Goal: Task Accomplishment & Management: Manage account settings

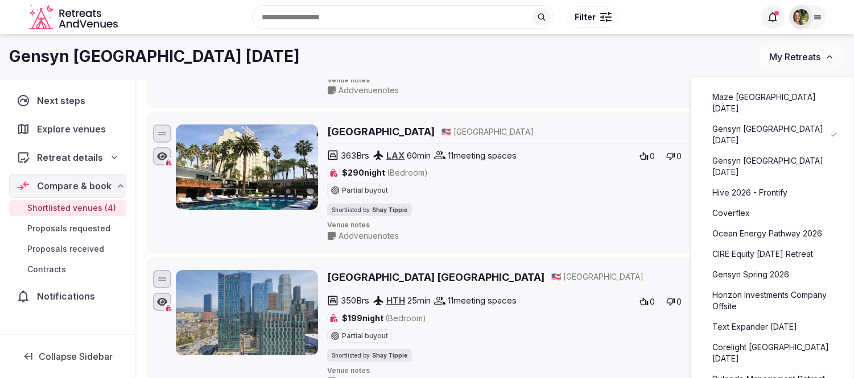
scroll to position [126, 0]
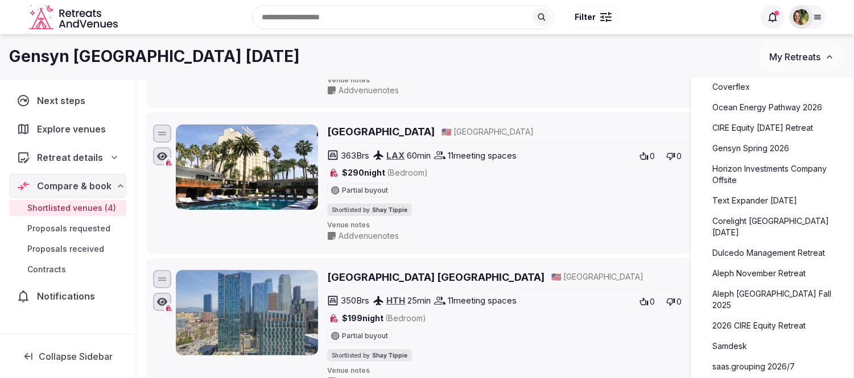
click at [744, 358] on link "saas.grouping 2026/7" at bounding box center [772, 367] width 140 height 18
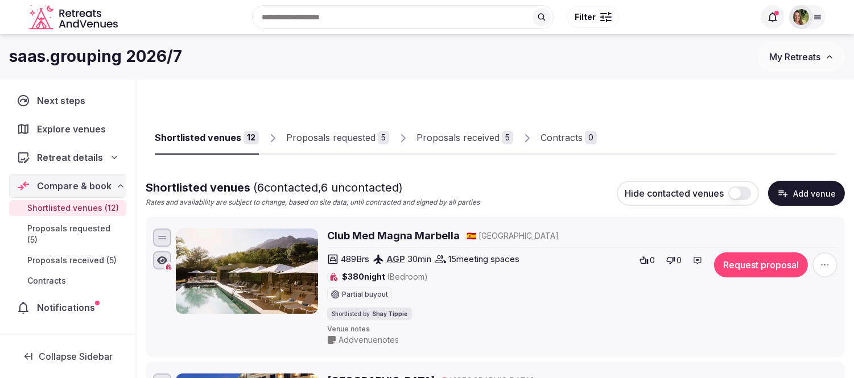
click at [462, 140] on div "Proposals received" at bounding box center [458, 138] width 83 height 14
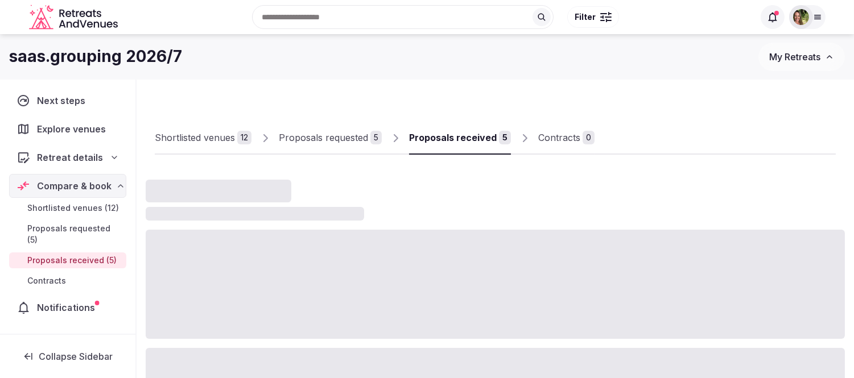
click at [63, 301] on span "Notifications" at bounding box center [68, 308] width 62 height 14
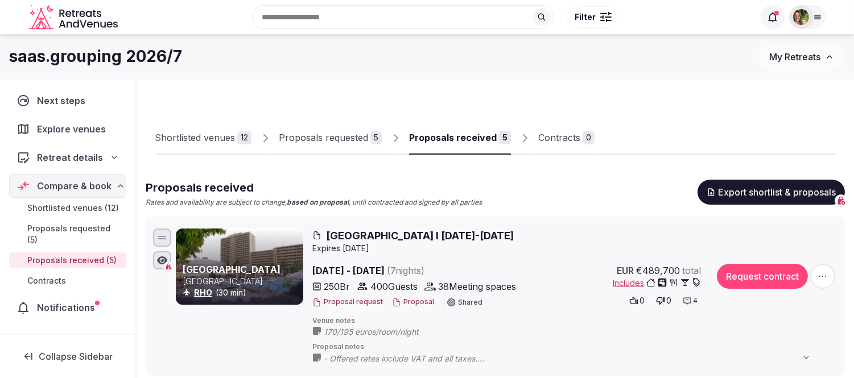
click at [63, 301] on span "Notifications" at bounding box center [68, 308] width 63 height 14
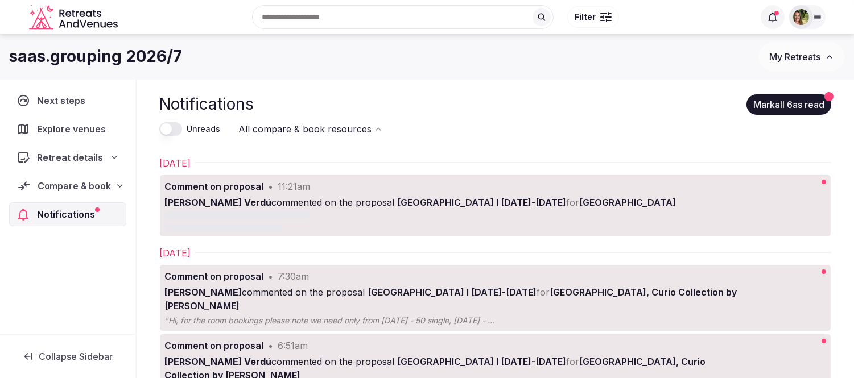
click at [66, 187] on span "Compare & book" at bounding box center [74, 186] width 73 height 14
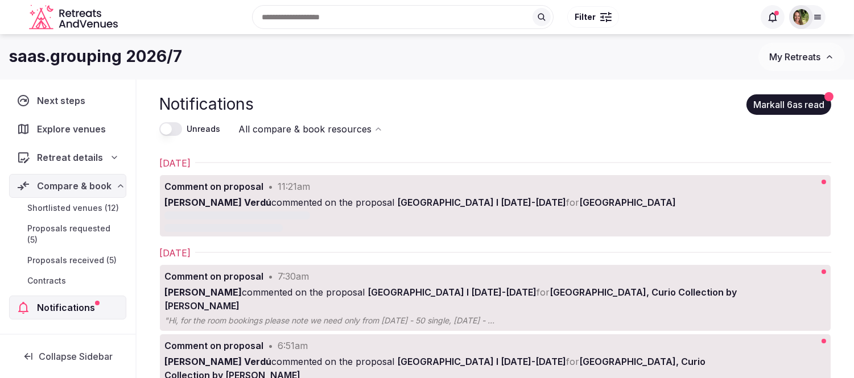
click at [75, 255] on span "Proposals received (5)" at bounding box center [71, 260] width 89 height 11
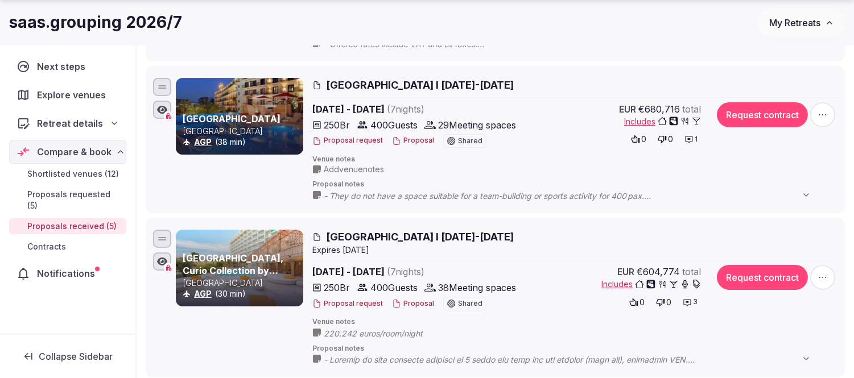
scroll to position [316, 0]
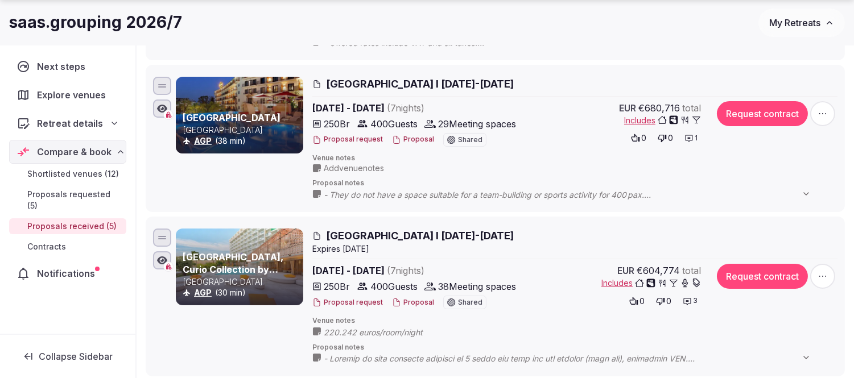
click at [801, 26] on span "My Retreats" at bounding box center [794, 22] width 51 height 11
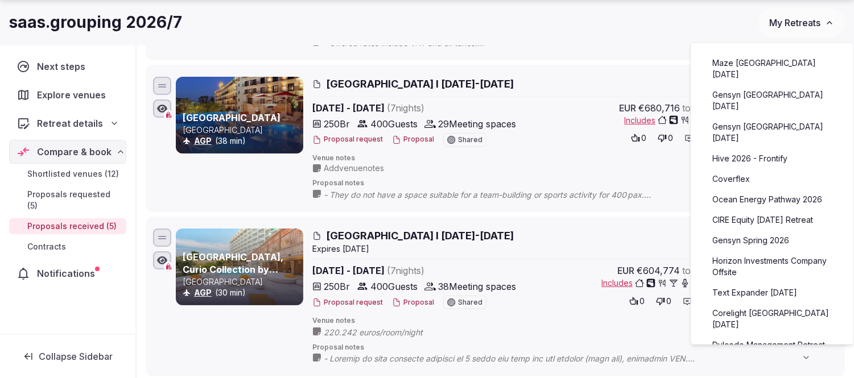
click at [744, 67] on link "Maze [GEOGRAPHIC_DATA] [DATE]" at bounding box center [772, 69] width 140 height 30
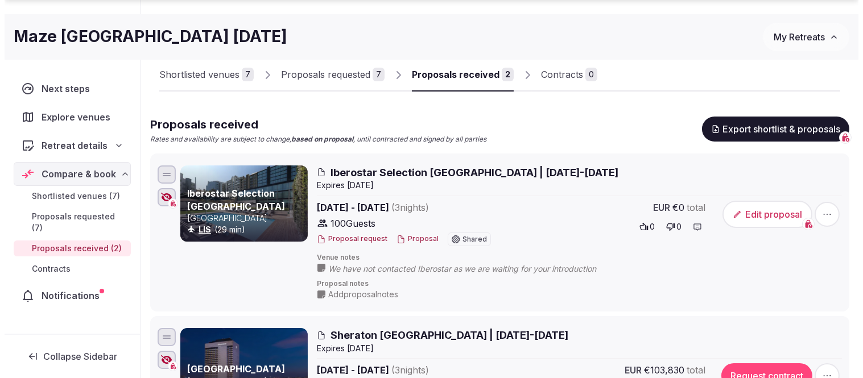
scroll to position [190, 0]
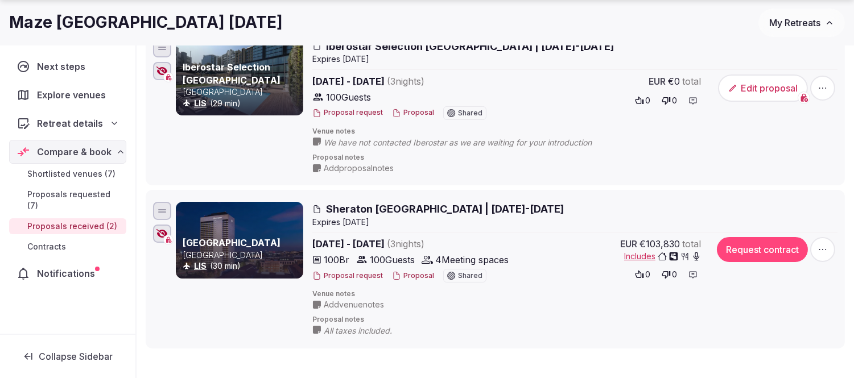
click at [415, 274] on button "Proposal" at bounding box center [413, 276] width 42 height 10
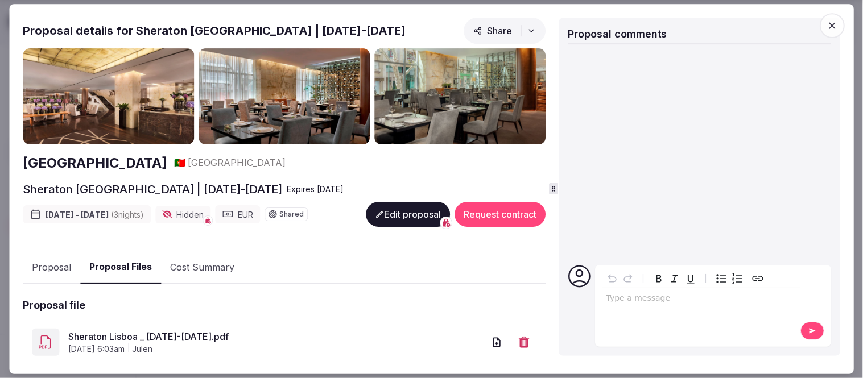
click at [138, 263] on button "Proposal Files" at bounding box center [120, 269] width 81 height 34
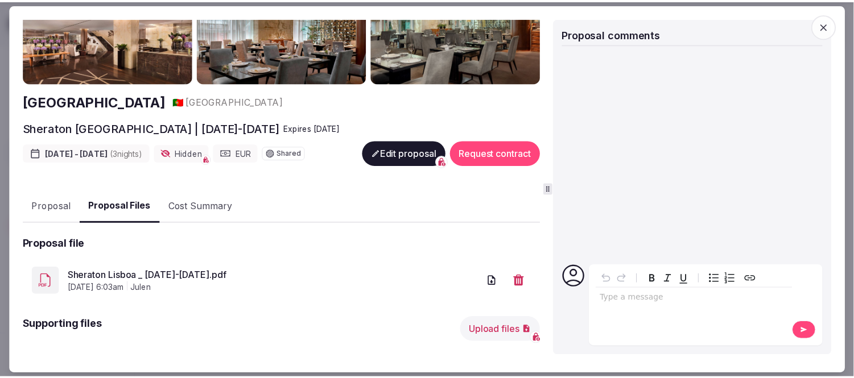
scroll to position [114, 0]
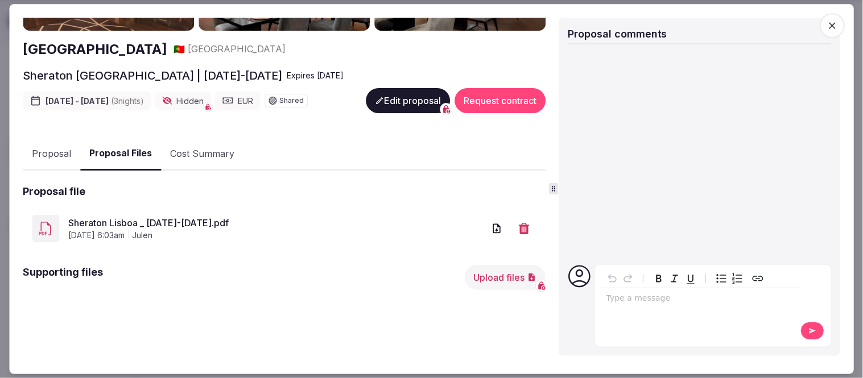
click at [109, 218] on link "Sheraton Lisboa _ [DATE]-[DATE].pdf" at bounding box center [276, 223] width 416 height 14
click at [834, 24] on icon "button" at bounding box center [832, 25] width 7 height 7
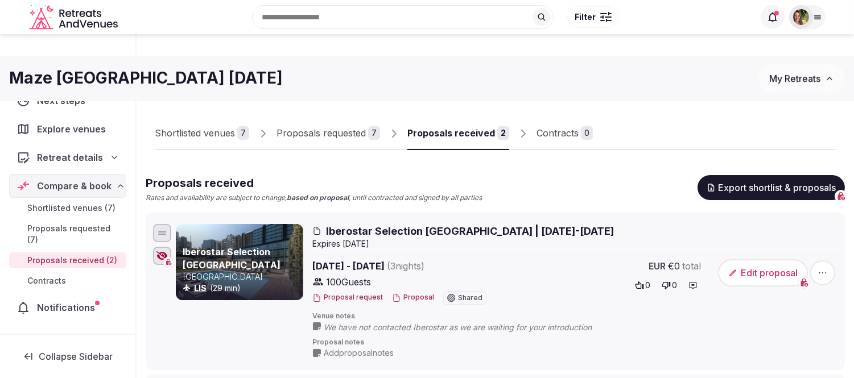
scroll to position [0, 0]
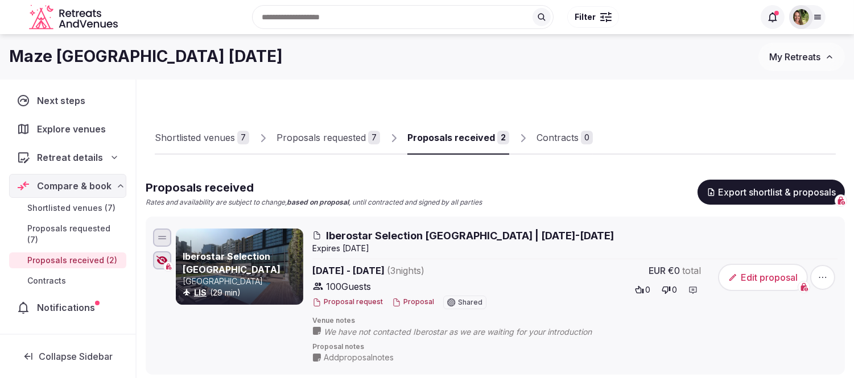
click at [340, 137] on div "Proposals requested" at bounding box center [321, 138] width 89 height 14
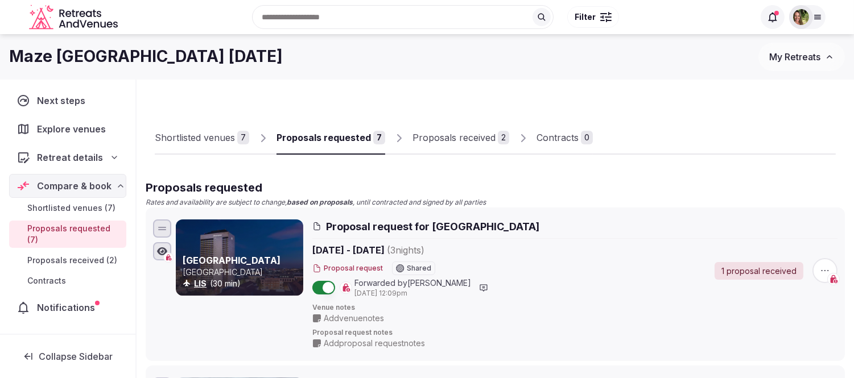
click at [792, 59] on span "My Retreats" at bounding box center [794, 56] width 51 height 11
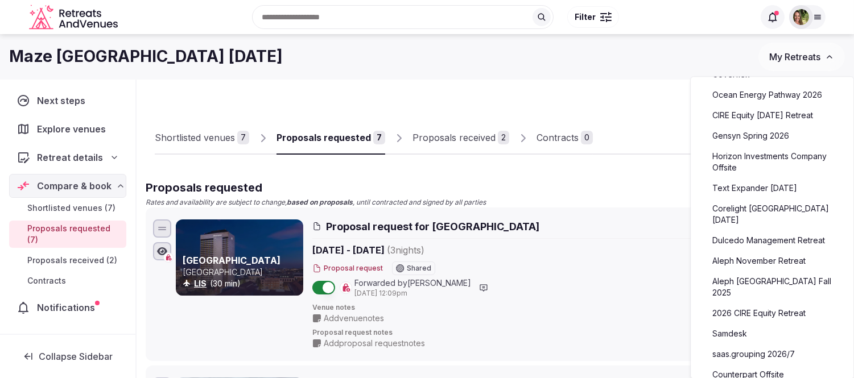
scroll to position [190, 0]
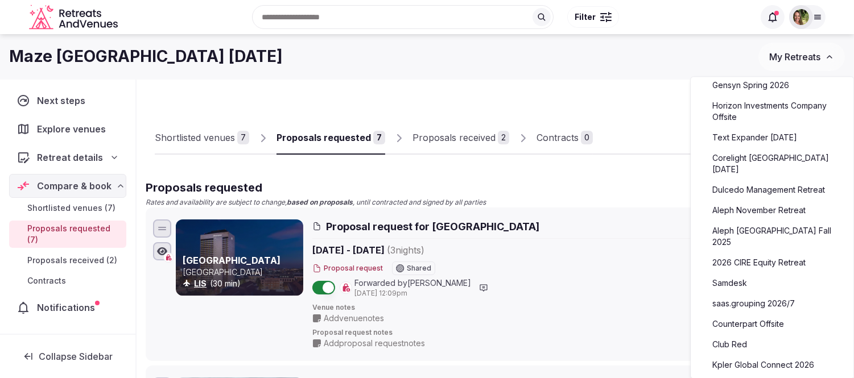
click at [746, 295] on link "saas.grouping 2026/7" at bounding box center [772, 304] width 140 height 18
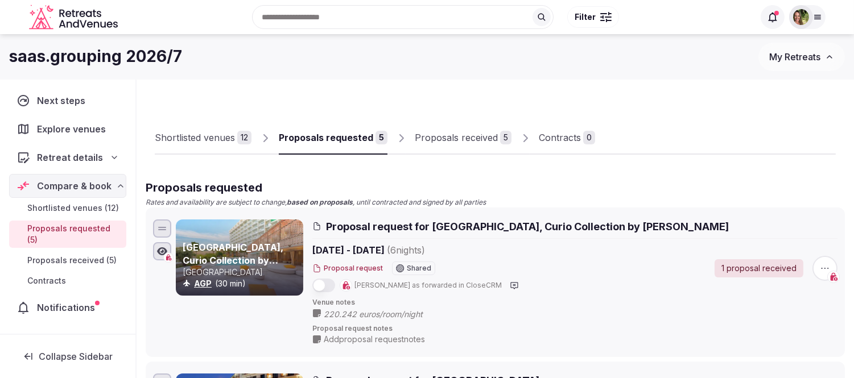
click at [454, 138] on div "Proposals received" at bounding box center [456, 138] width 83 height 14
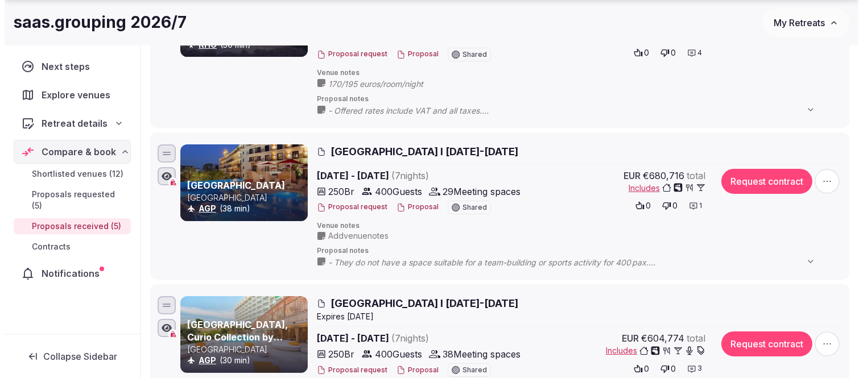
scroll to position [253, 0]
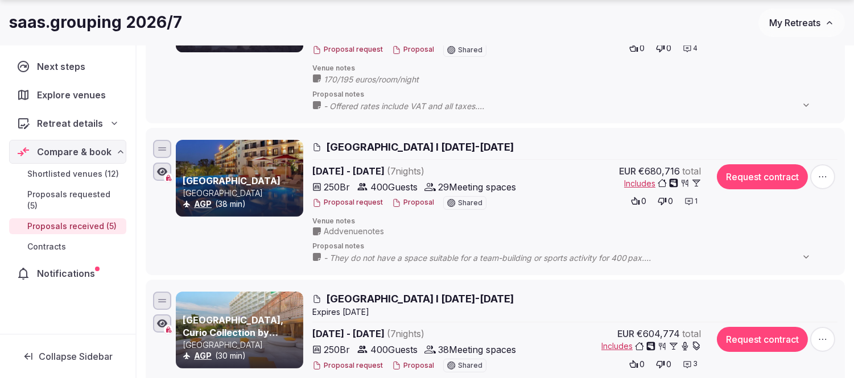
click at [409, 201] on button "Proposal" at bounding box center [413, 203] width 42 height 10
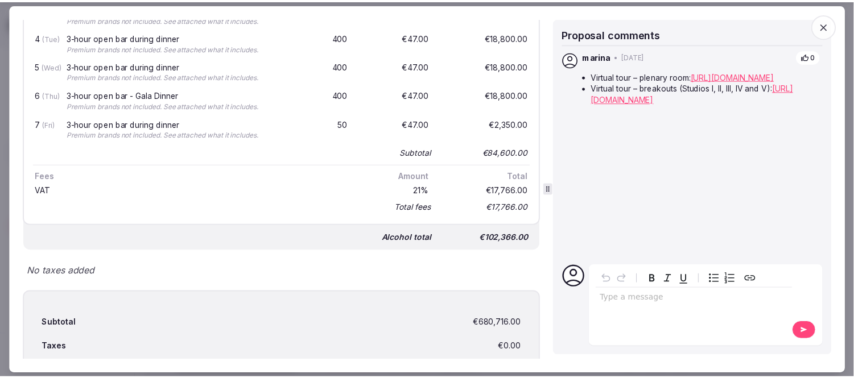
scroll to position [3186, 0]
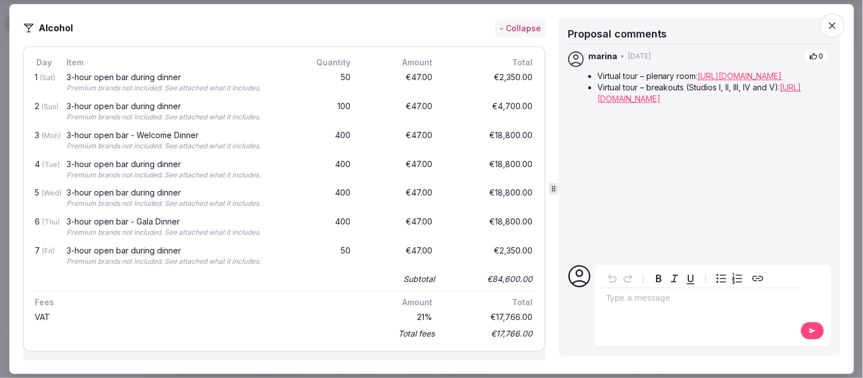
click at [835, 22] on icon "button" at bounding box center [832, 25] width 11 height 11
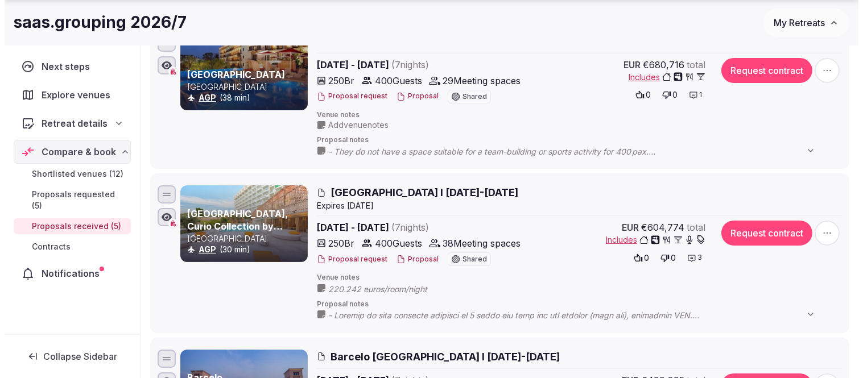
scroll to position [379, 0]
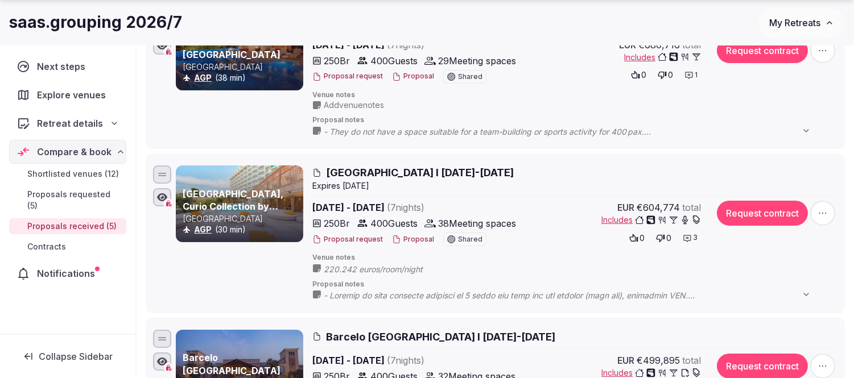
click at [412, 238] on button "Proposal" at bounding box center [413, 240] width 42 height 10
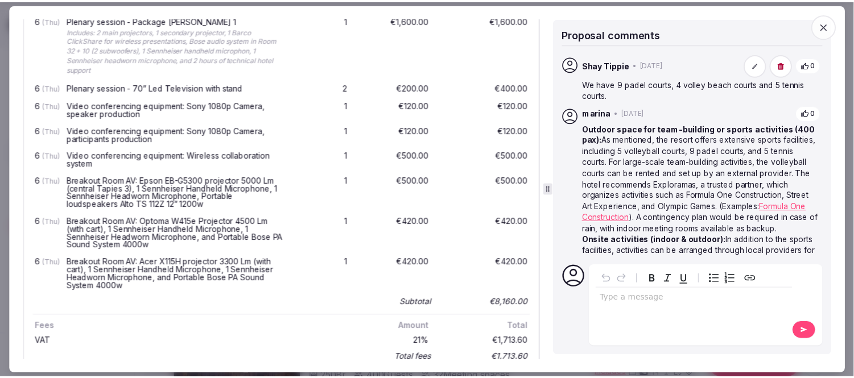
scroll to position [3478, 0]
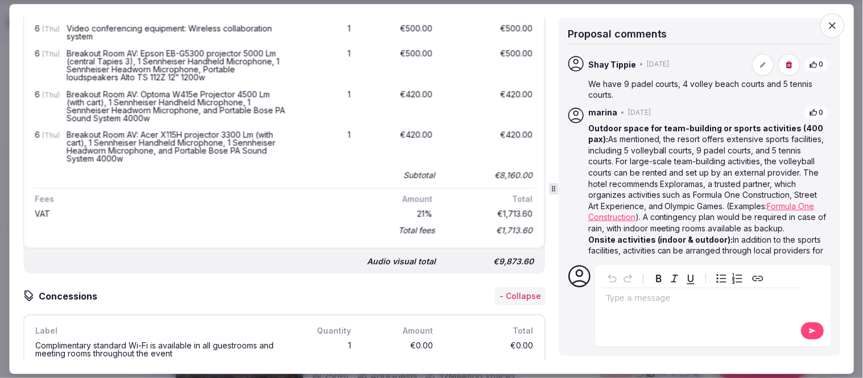
click at [833, 26] on icon "button" at bounding box center [832, 25] width 7 height 7
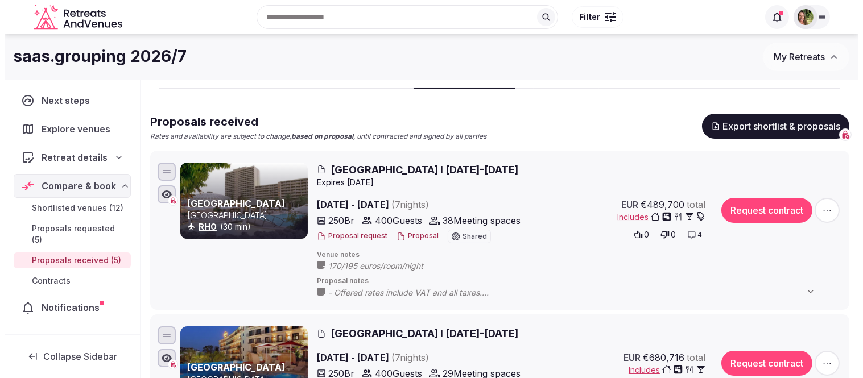
scroll to position [63, 0]
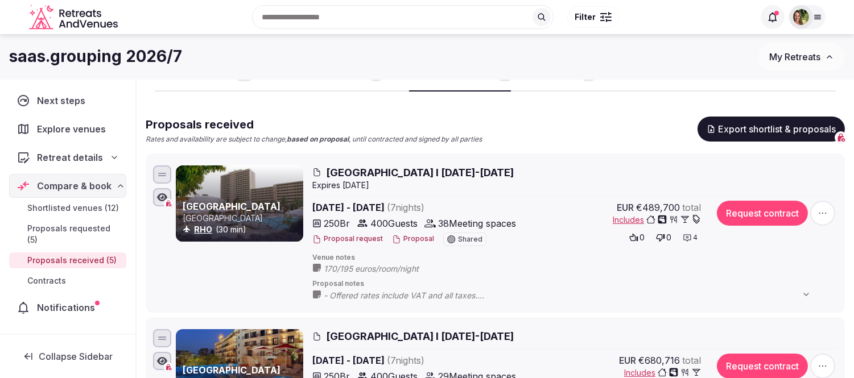
click at [419, 237] on button "Proposal" at bounding box center [413, 239] width 42 height 10
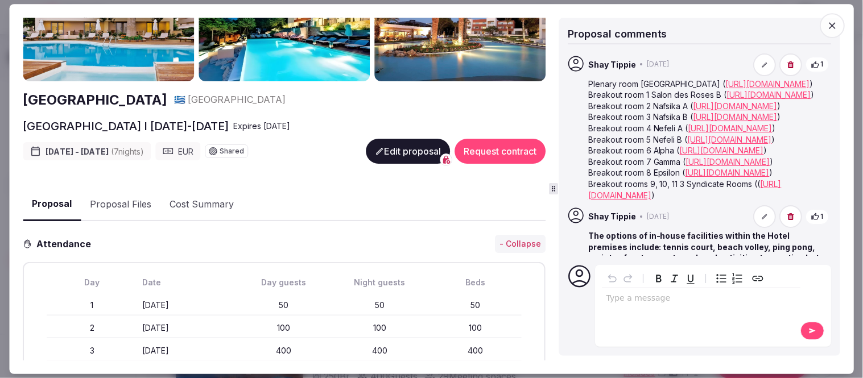
scroll to position [0, 0]
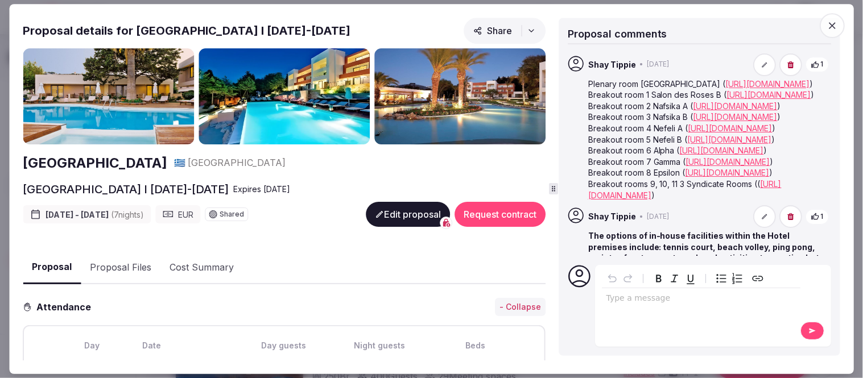
click at [397, 211] on button "Edit proposal" at bounding box center [408, 215] width 84 height 25
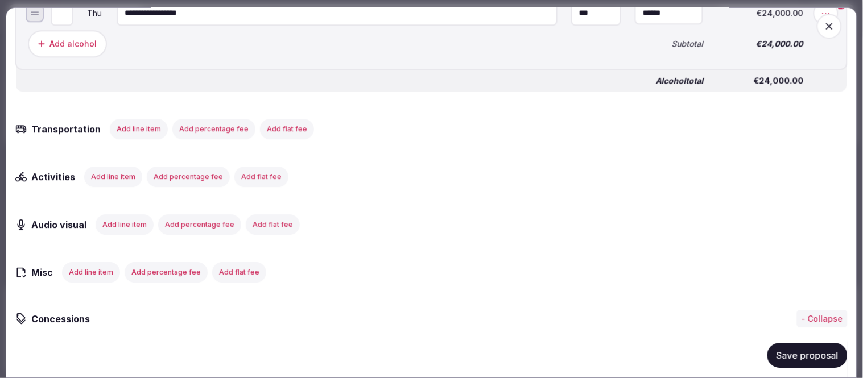
scroll to position [4110, 0]
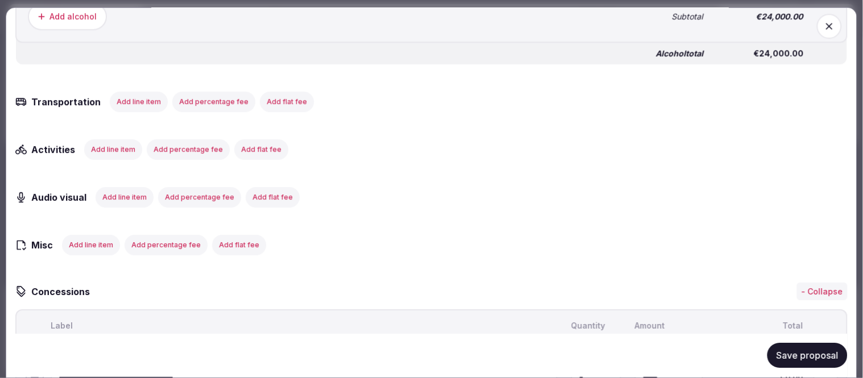
click at [125, 187] on button "Add line item" at bounding box center [125, 197] width 58 height 20
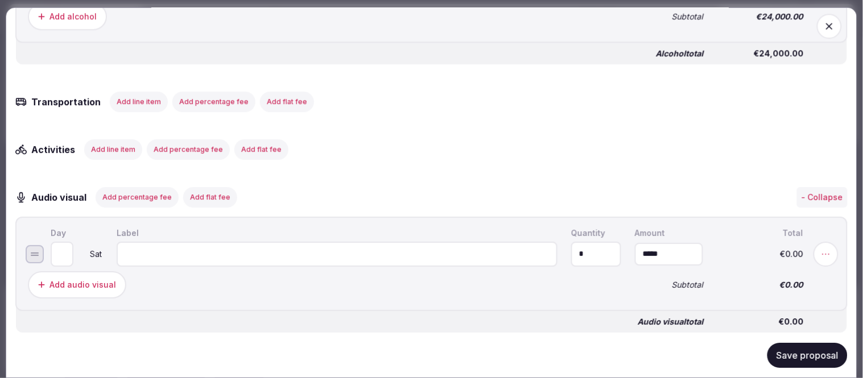
click at [231, 242] on input at bounding box center [337, 254] width 441 height 25
type input "**********"
drag, startPoint x: 576, startPoint y: 241, endPoint x: 567, endPoint y: 241, distance: 8.5
click at [571, 242] on input "*" at bounding box center [596, 254] width 50 height 25
type input "*"
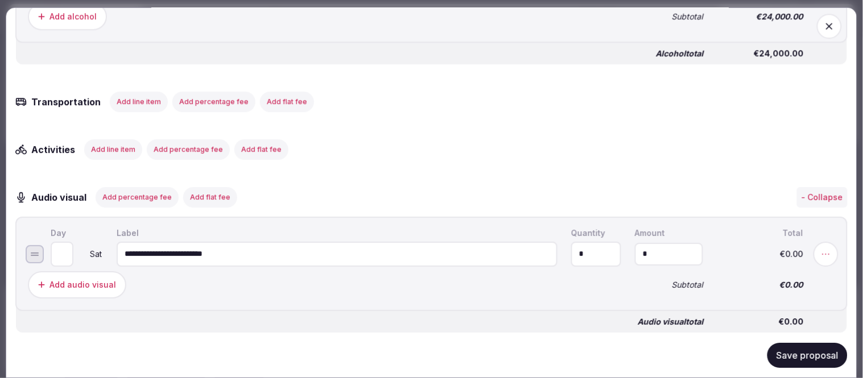
click at [664, 243] on input "*" at bounding box center [669, 254] width 68 height 23
click at [635, 243] on input "*" at bounding box center [669, 254] width 68 height 23
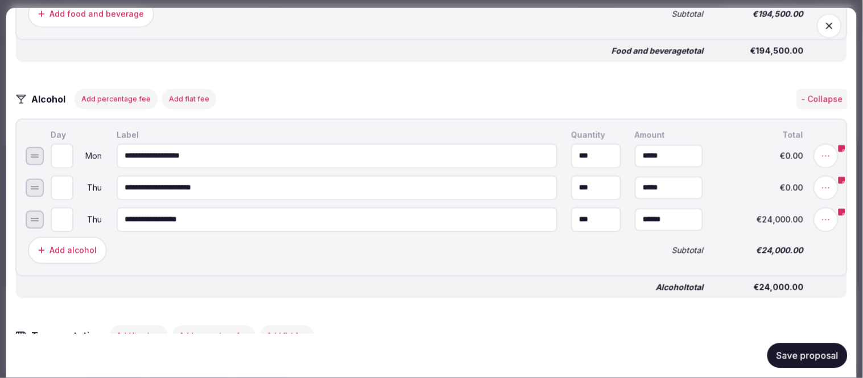
scroll to position [3857, 0]
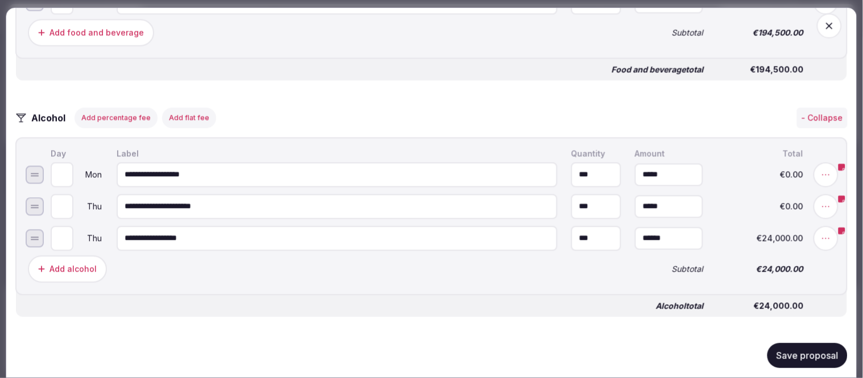
type input "**********"
click at [76, 264] on div "Add alcohol" at bounding box center [73, 269] width 47 height 11
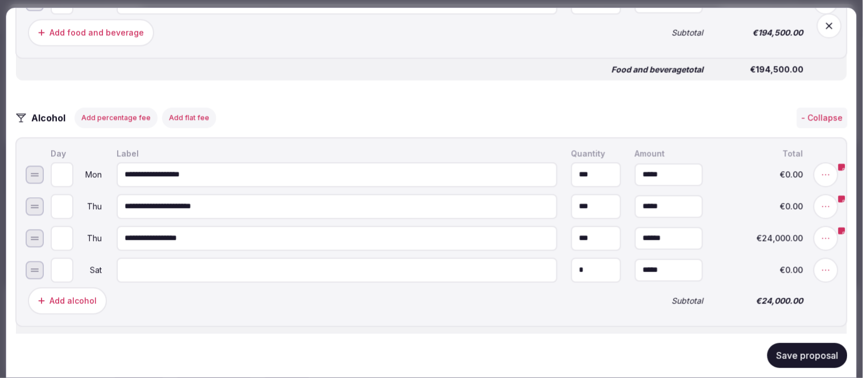
click at [158, 258] on input at bounding box center [337, 270] width 441 height 25
type input "**********"
drag, startPoint x: 583, startPoint y: 256, endPoint x: 562, endPoint y: 254, distance: 20.6
click at [571, 258] on input "*" at bounding box center [596, 270] width 50 height 25
type input "**"
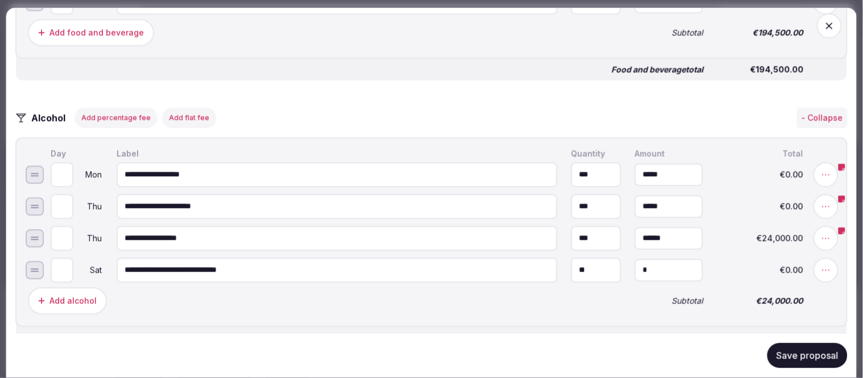
click at [664, 260] on input "*" at bounding box center [669, 271] width 68 height 23
drag, startPoint x: 663, startPoint y: 260, endPoint x: 612, endPoint y: 260, distance: 51.2
click at [635, 260] on input "*" at bounding box center [669, 271] width 68 height 23
type input "******"
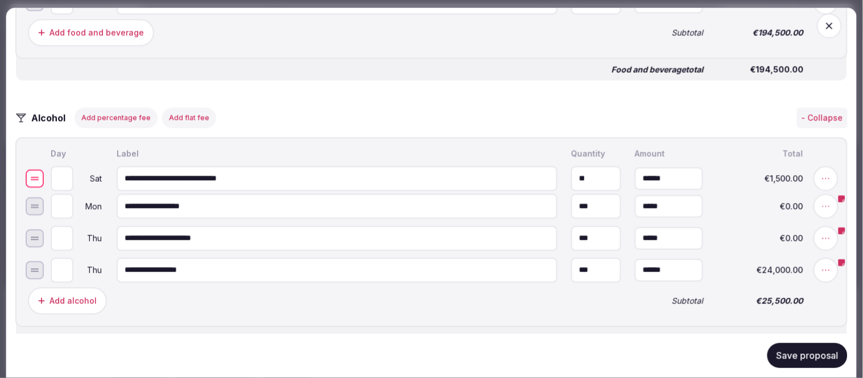
drag, startPoint x: 35, startPoint y: 257, endPoint x: 30, endPoint y: 165, distance: 91.8
click at [30, 170] on div at bounding box center [35, 179] width 18 height 18
click at [70, 296] on div "Add alcohol" at bounding box center [73, 301] width 47 height 11
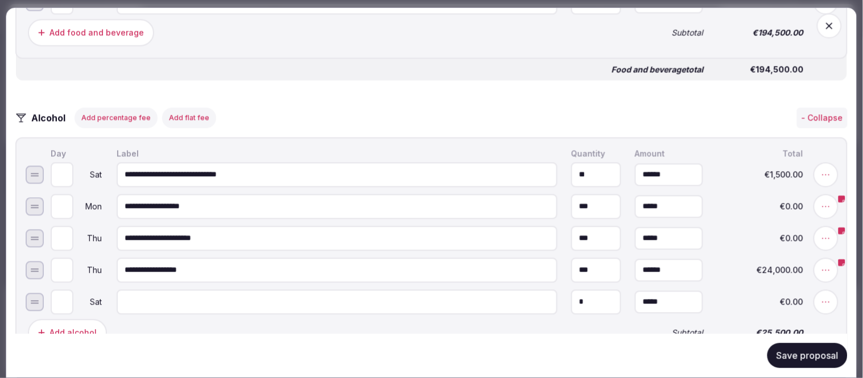
drag, startPoint x: 254, startPoint y: 159, endPoint x: 102, endPoint y: 160, distance: 152.0
click at [117, 163] on input "**********" at bounding box center [337, 175] width 441 height 25
click at [150, 290] on input at bounding box center [337, 302] width 441 height 25
paste input "**********"
type input "**********"
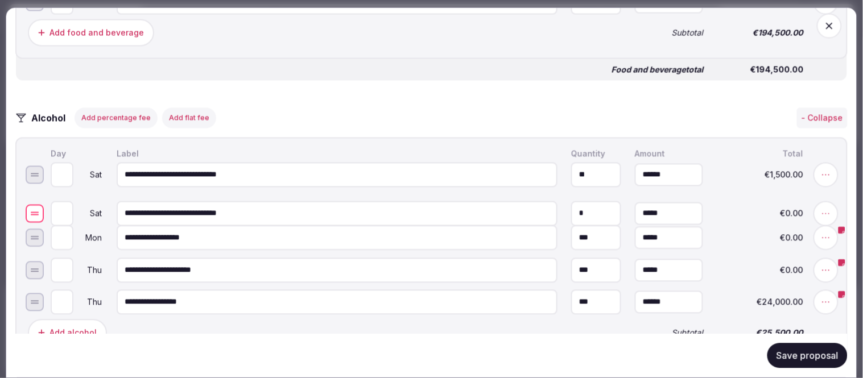
drag, startPoint x: 35, startPoint y: 285, endPoint x: 35, endPoint y: 196, distance: 88.8
click at [35, 205] on div at bounding box center [35, 214] width 18 height 18
type input "*"
click at [66, 195] on input "*" at bounding box center [62, 207] width 23 height 25
drag, startPoint x: 585, startPoint y: 193, endPoint x: 546, endPoint y: 196, distance: 38.8
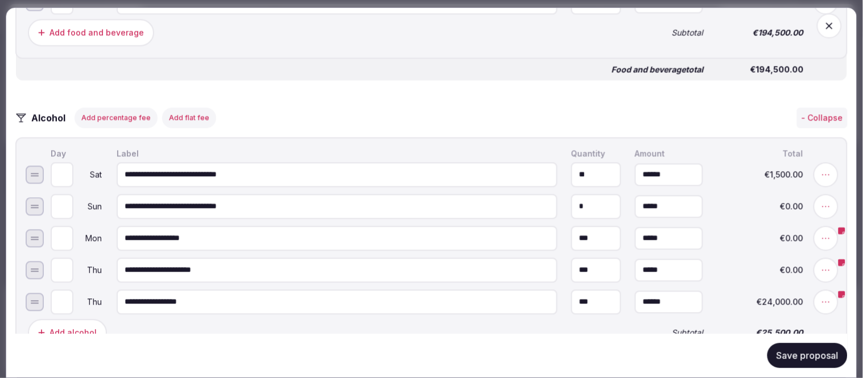
click at [571, 196] on input "*" at bounding box center [596, 207] width 50 height 25
type input "***"
click at [666, 196] on input "*" at bounding box center [669, 207] width 68 height 23
drag, startPoint x: 626, startPoint y: 196, endPoint x: 619, endPoint y: 197, distance: 6.9
click at [635, 197] on input "*" at bounding box center [669, 207] width 68 height 23
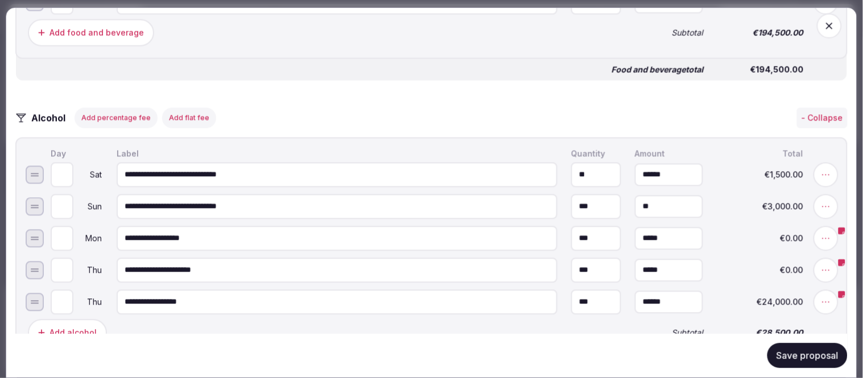
type input "******"
click at [666, 228] on input "*" at bounding box center [669, 239] width 68 height 23
drag, startPoint x: 632, startPoint y: 228, endPoint x: 602, endPoint y: 229, distance: 30.2
click at [635, 229] on input "*" at bounding box center [669, 239] width 68 height 23
click at [294, 226] on input "**********" at bounding box center [337, 238] width 441 height 25
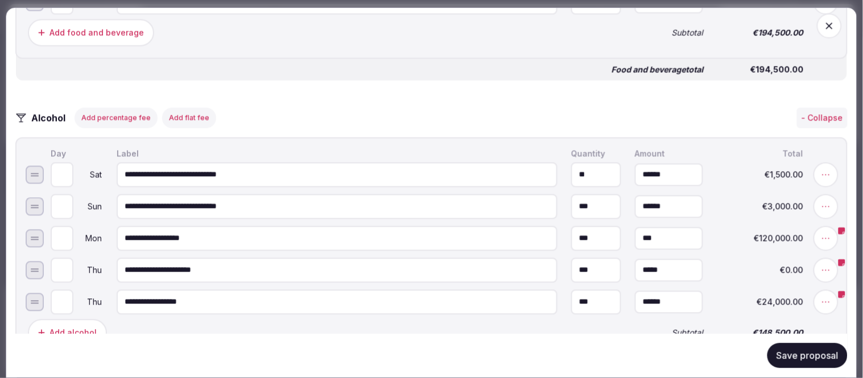
type input "*******"
type input "**********"
click at [77, 328] on div "Add alcohol" at bounding box center [73, 333] width 47 height 11
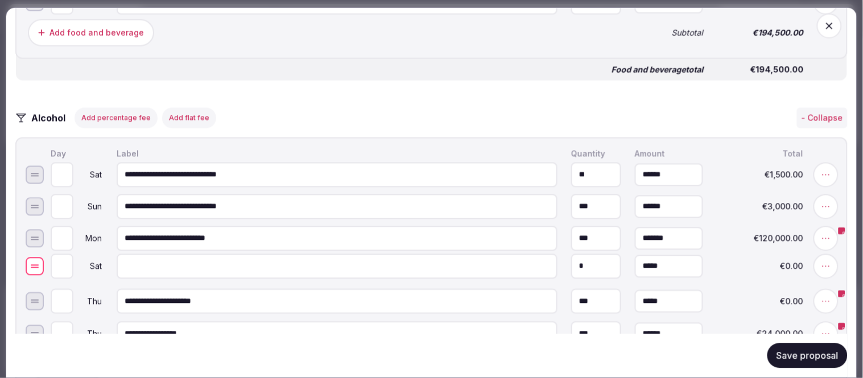
drag, startPoint x: 26, startPoint y: 319, endPoint x: 24, endPoint y: 252, distance: 67.8
click at [26, 258] on div at bounding box center [35, 267] width 18 height 18
click at [67, 258] on input "*" at bounding box center [62, 270] width 23 height 25
type input "*"
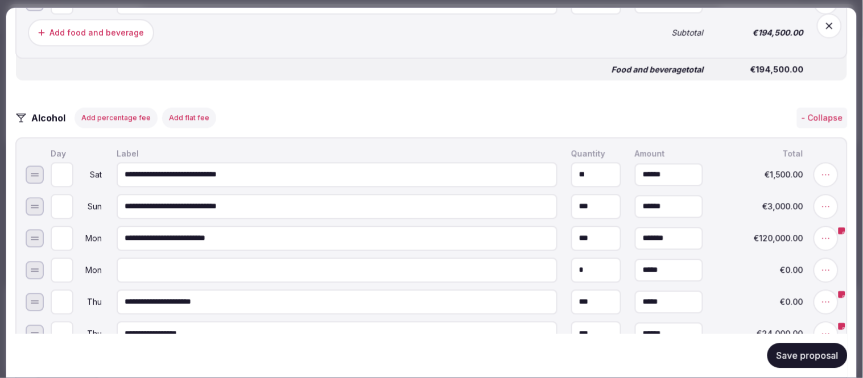
click at [67, 258] on input "*" at bounding box center [62, 270] width 23 height 25
click at [244, 195] on input "**********" at bounding box center [337, 207] width 441 height 25
drag, startPoint x: 189, startPoint y: 193, endPoint x: 85, endPoint y: 196, distance: 103.6
click at [117, 196] on input "**********" at bounding box center [337, 207] width 441 height 25
click at [148, 262] on input at bounding box center [337, 270] width 441 height 25
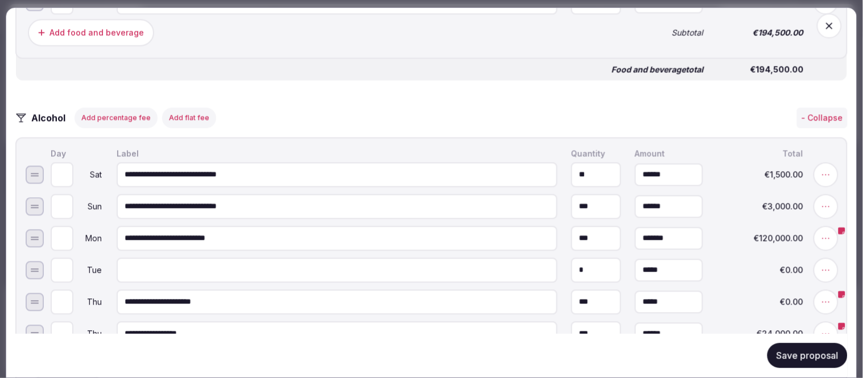
paste input "**********"
type input "**********"
drag, startPoint x: 575, startPoint y: 262, endPoint x: 566, endPoint y: 262, distance: 9.1
click at [571, 262] on input "*" at bounding box center [596, 270] width 50 height 25
type input "***"
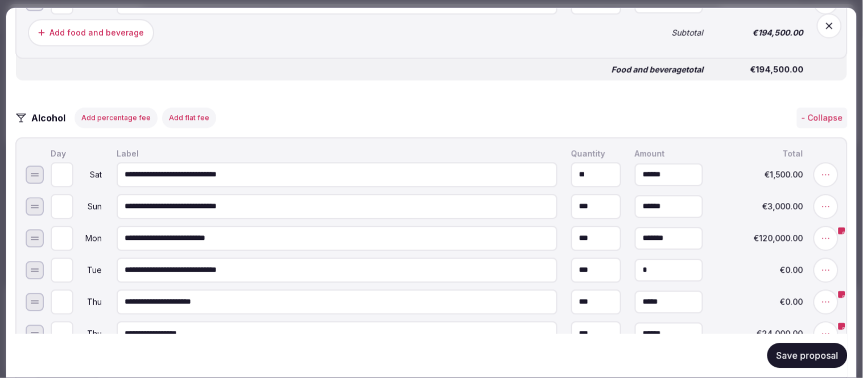
click at [663, 260] on input "*" at bounding box center [669, 271] width 68 height 23
drag, startPoint x: 663, startPoint y: 257, endPoint x: 611, endPoint y: 261, distance: 52.5
click at [635, 261] on input "*" at bounding box center [669, 271] width 68 height 23
type input "**"
type input "******"
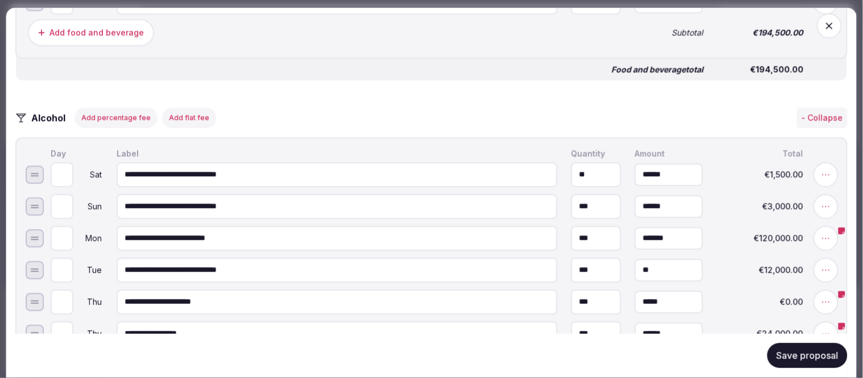
type input "******"
click at [668, 228] on input "******" at bounding box center [669, 239] width 68 height 23
drag, startPoint x: 677, startPoint y: 224, endPoint x: 610, endPoint y: 231, distance: 67.5
click at [635, 231] on input "******" at bounding box center [669, 239] width 68 height 23
type input "******"
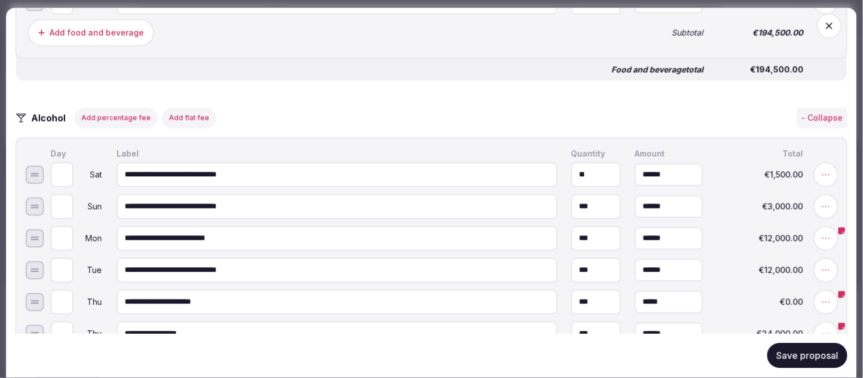
click at [265, 362] on div "Save proposal" at bounding box center [431, 356] width 833 height 43
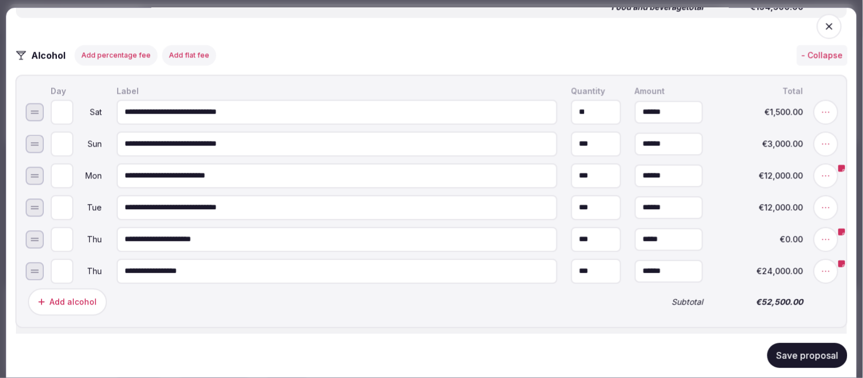
click at [84, 296] on div "Add alcohol" at bounding box center [73, 301] width 47 height 11
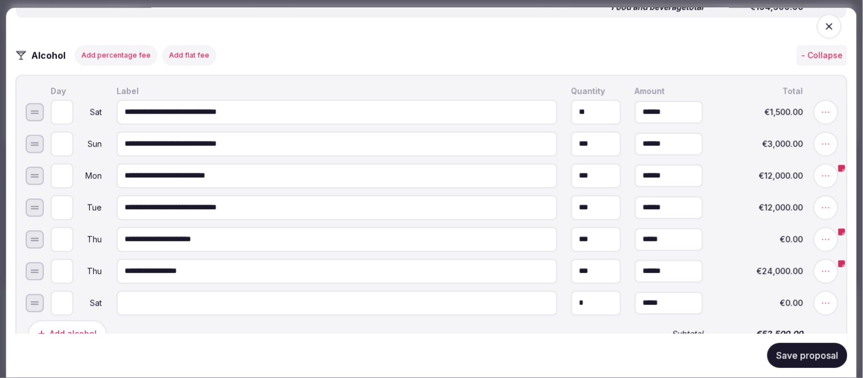
drag, startPoint x: 263, startPoint y: 197, endPoint x: 107, endPoint y: 199, distance: 156.5
click at [117, 199] on input "**********" at bounding box center [337, 207] width 441 height 25
click at [151, 291] on input at bounding box center [337, 303] width 441 height 25
paste input "**********"
type input "**********"
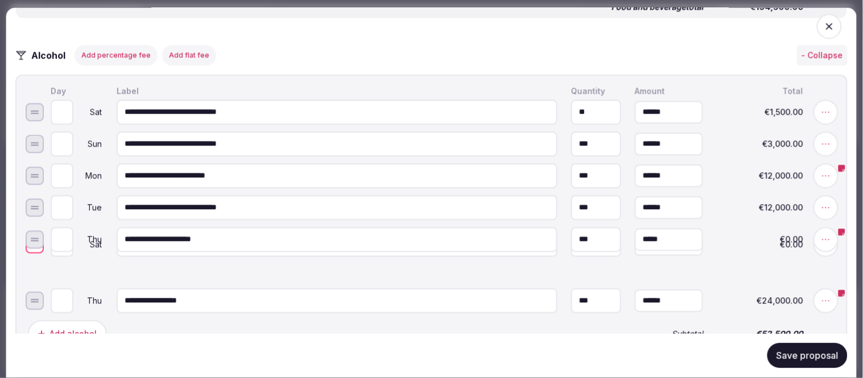
drag, startPoint x: 29, startPoint y: 290, endPoint x: 30, endPoint y: 231, distance: 59.2
click at [30, 236] on div at bounding box center [35, 245] width 18 height 18
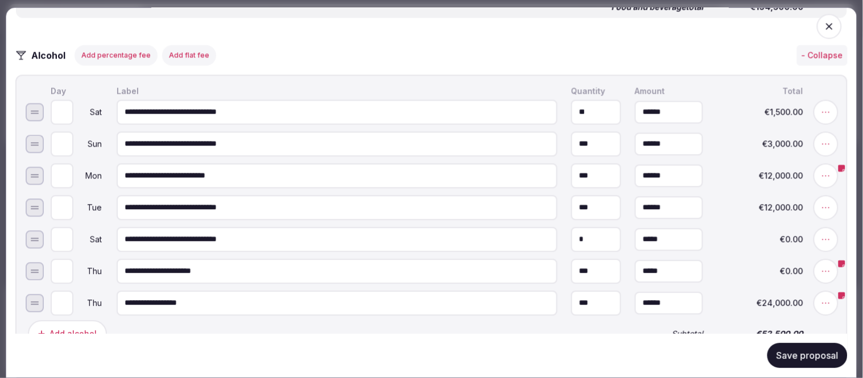
click at [67, 227] on input "*" at bounding box center [62, 239] width 23 height 25
type input "*"
click at [67, 227] on input "*" at bounding box center [62, 239] width 23 height 25
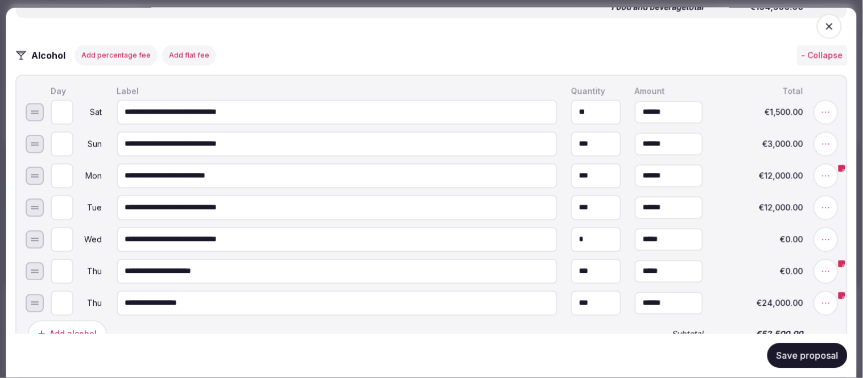
drag, startPoint x: 585, startPoint y: 228, endPoint x: 562, endPoint y: 229, distance: 23.4
click at [571, 229] on input "*" at bounding box center [596, 239] width 50 height 25
type input "***"
click at [661, 228] on input "*" at bounding box center [669, 239] width 68 height 23
drag, startPoint x: 662, startPoint y: 226, endPoint x: 624, endPoint y: 229, distance: 38.2
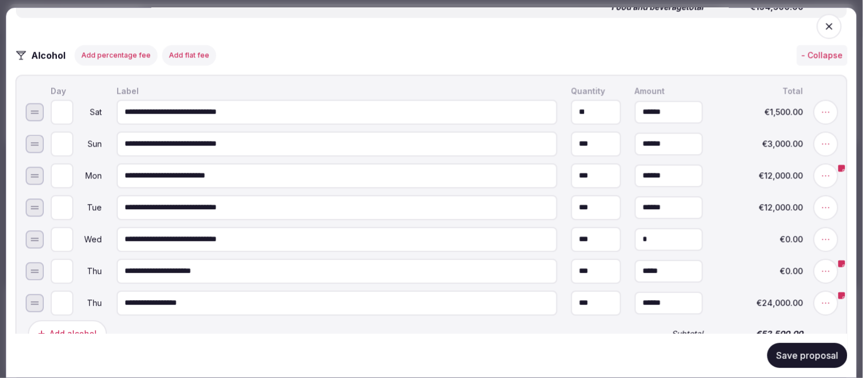
click at [635, 229] on input "*" at bounding box center [669, 239] width 68 height 23
type input "******"
click at [322, 340] on div "Save proposal" at bounding box center [431, 356] width 833 height 43
click at [797, 360] on button "Save proposal" at bounding box center [808, 356] width 80 height 25
click at [824, 21] on icon "button" at bounding box center [829, 25] width 11 height 11
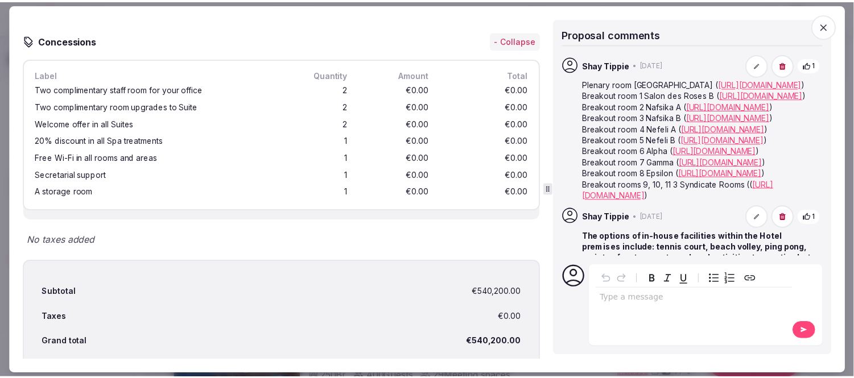
scroll to position [4932, 0]
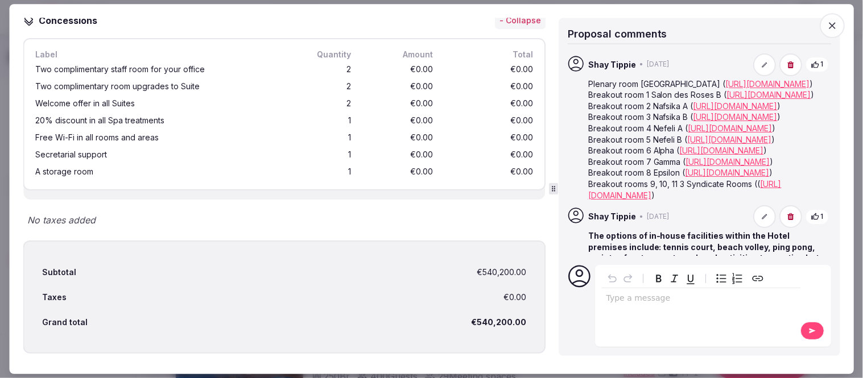
click at [835, 24] on icon "button" at bounding box center [832, 25] width 11 height 11
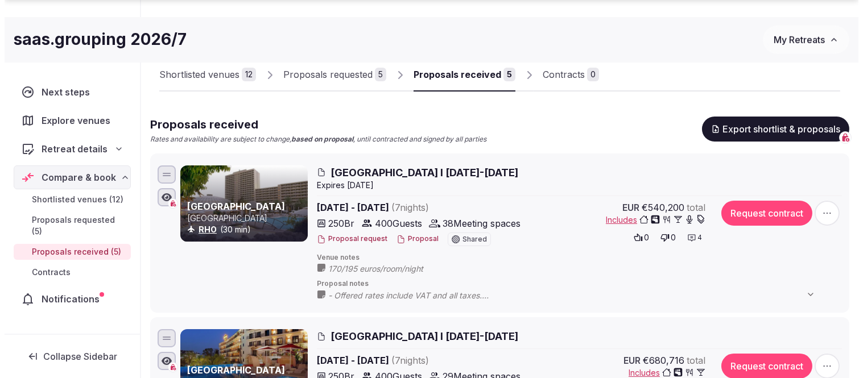
scroll to position [190, 0]
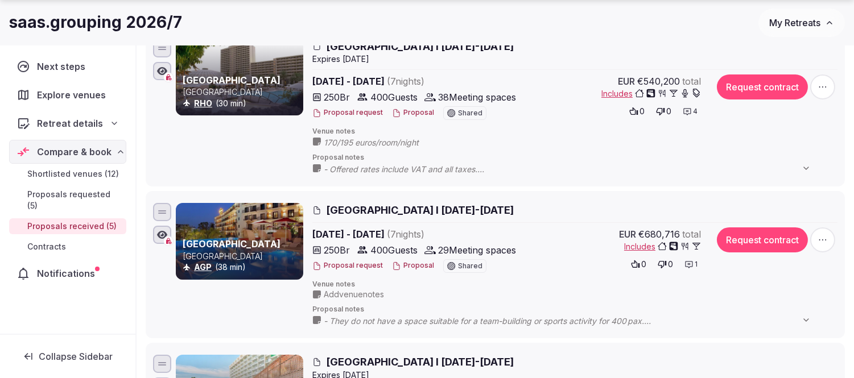
click at [411, 265] on button "Proposal" at bounding box center [413, 266] width 42 height 10
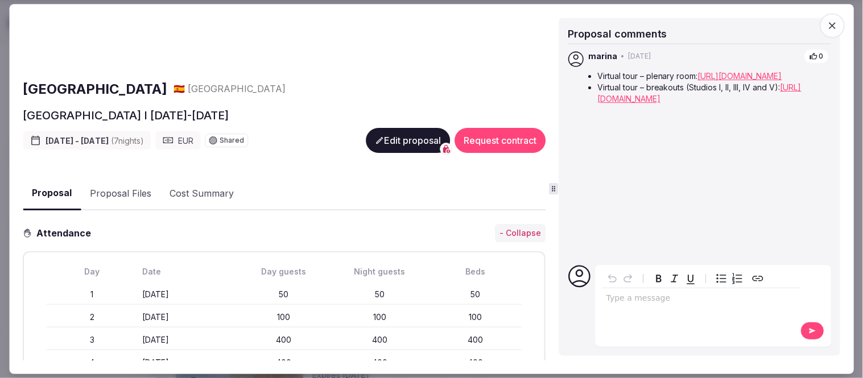
scroll to position [13, 0]
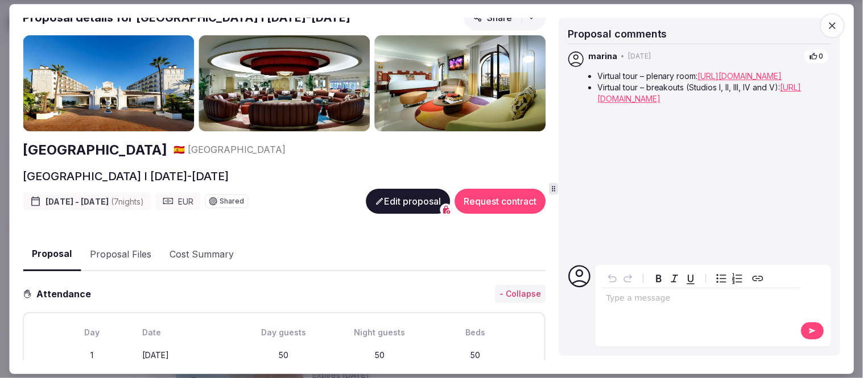
click at [389, 205] on button "Edit proposal" at bounding box center [408, 202] width 84 height 25
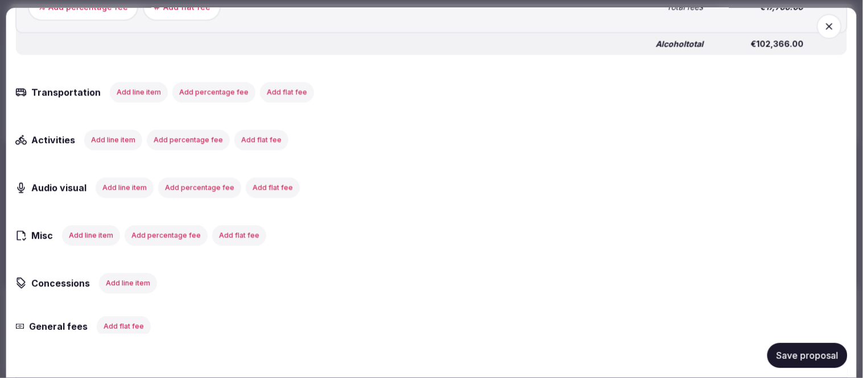
scroll to position [3920, 0]
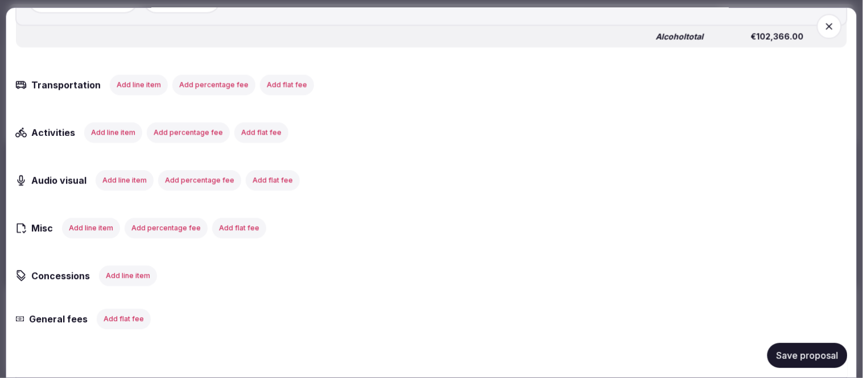
click at [122, 170] on button "Add line item" at bounding box center [125, 180] width 58 height 20
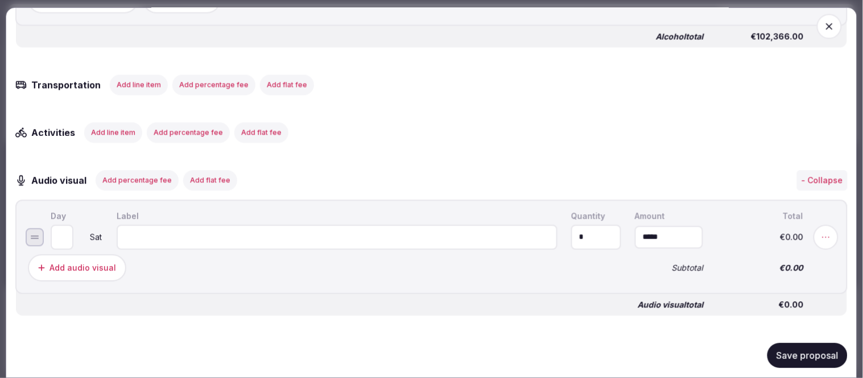
click at [151, 225] on input at bounding box center [337, 237] width 441 height 25
type input "**********"
drag, startPoint x: 583, startPoint y: 226, endPoint x: 549, endPoint y: 225, distance: 34.2
click at [571, 225] on input "*" at bounding box center [596, 237] width 50 height 25
type input "*"
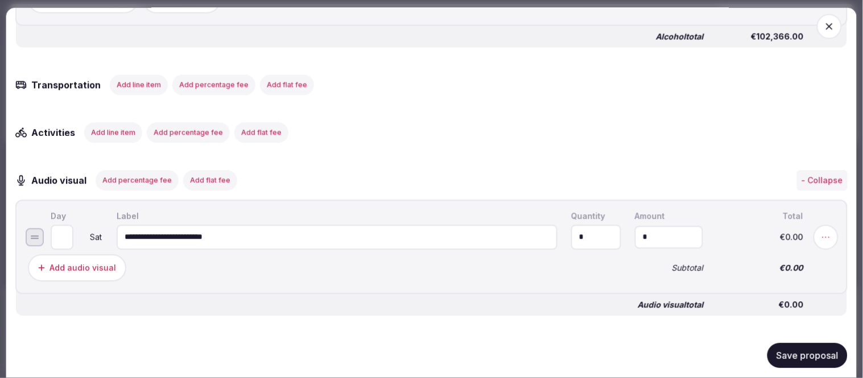
click at [673, 226] on input "*" at bounding box center [669, 237] width 68 height 23
drag, startPoint x: 669, startPoint y: 220, endPoint x: 605, endPoint y: 224, distance: 64.5
click at [635, 226] on input "*" at bounding box center [669, 237] width 68 height 23
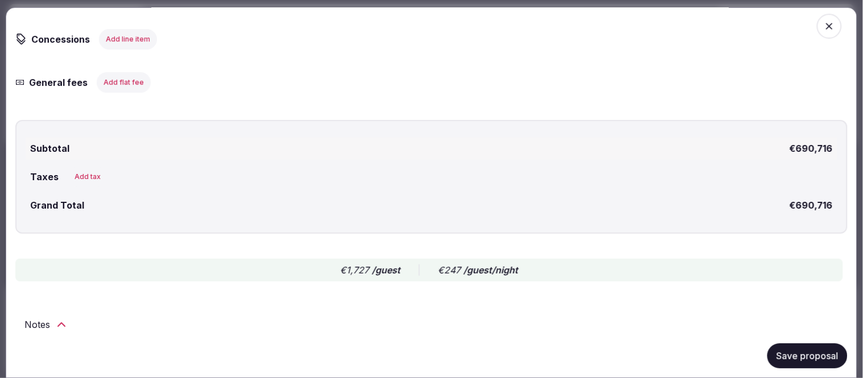
scroll to position [4302, 0]
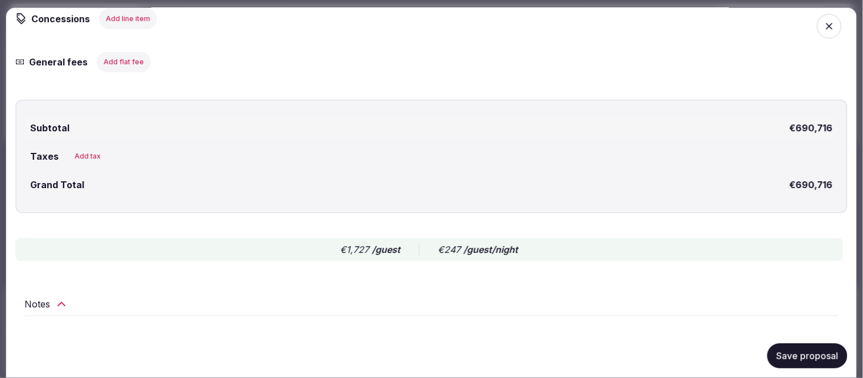
type input "**********"
click at [776, 348] on button "Save proposal" at bounding box center [808, 356] width 80 height 25
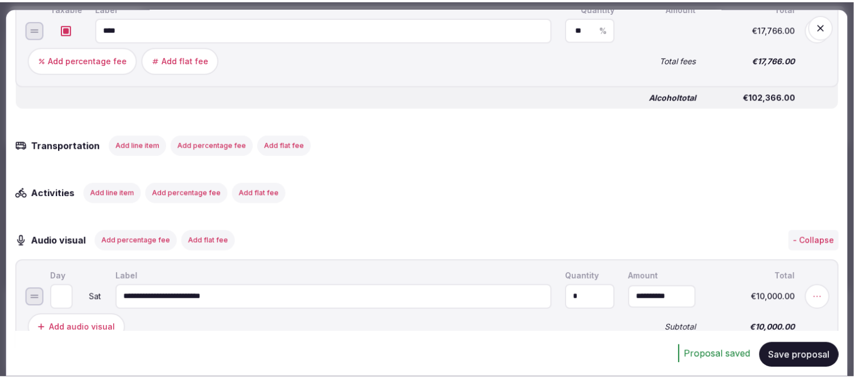
scroll to position [3417, 0]
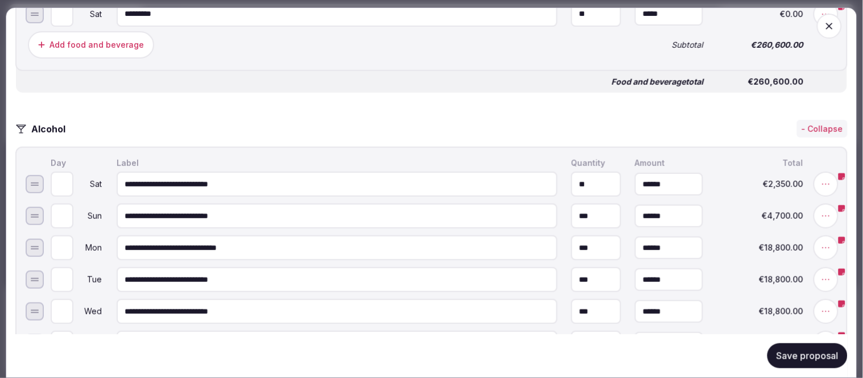
click at [824, 23] on icon "button" at bounding box center [829, 25] width 11 height 11
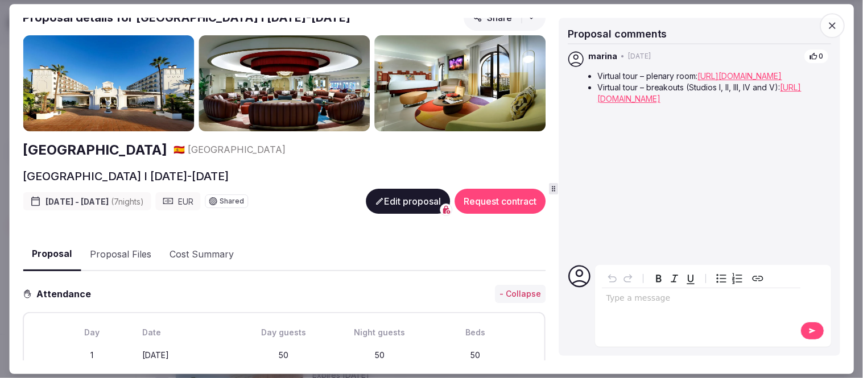
click at [830, 23] on icon "button" at bounding box center [832, 25] width 11 height 11
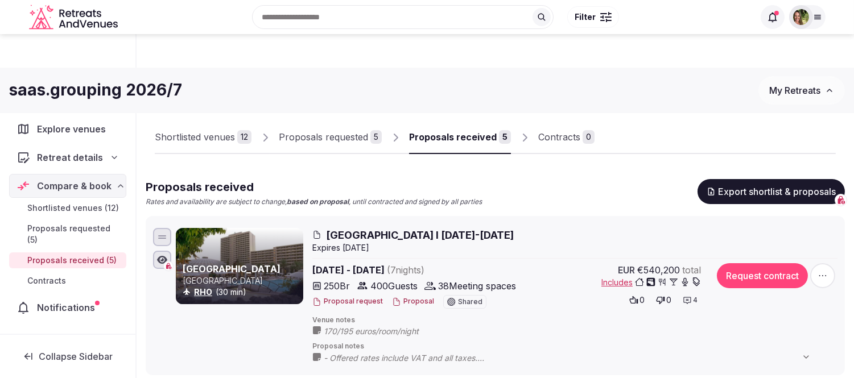
scroll to position [0, 0]
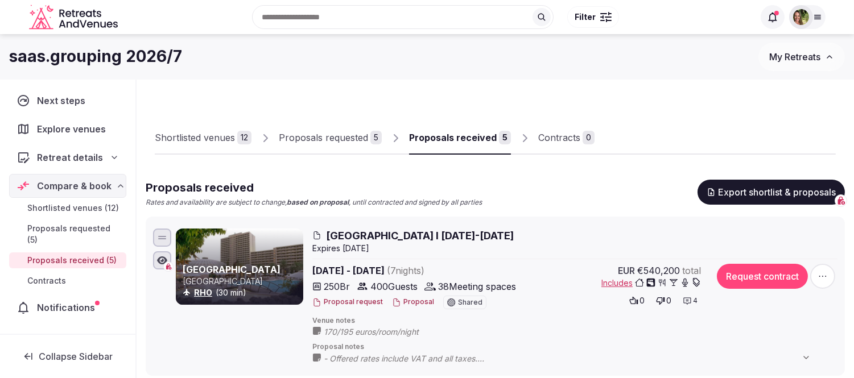
click at [793, 55] on span "My Retreats" at bounding box center [794, 56] width 51 height 11
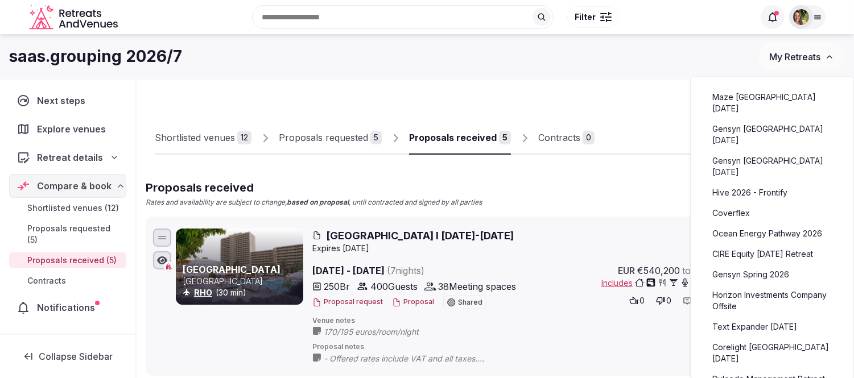
click at [750, 94] on link "Maze [GEOGRAPHIC_DATA] [DATE]" at bounding box center [772, 103] width 140 height 30
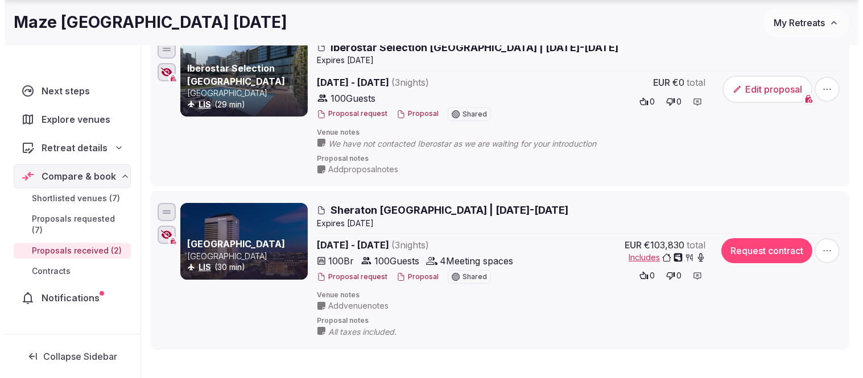
scroll to position [190, 0]
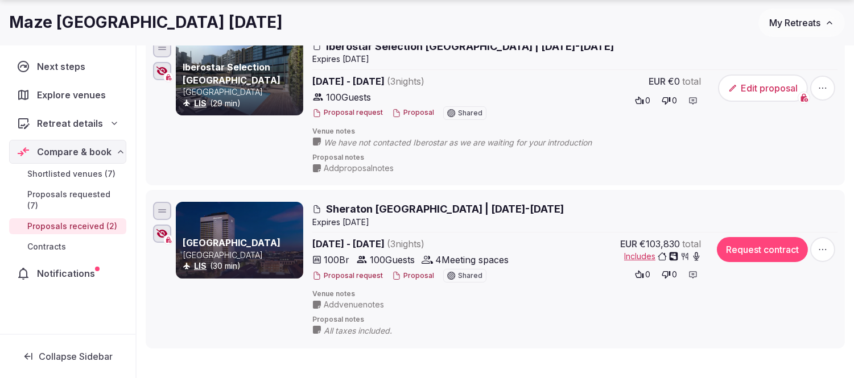
click at [419, 274] on button "Proposal" at bounding box center [413, 276] width 42 height 10
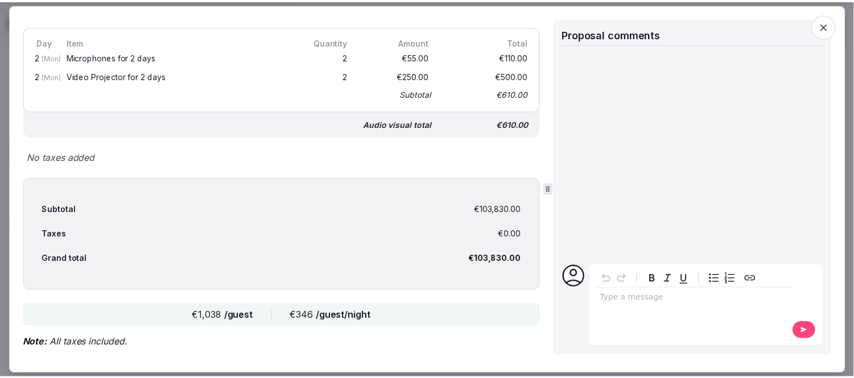
scroll to position [1313, 0]
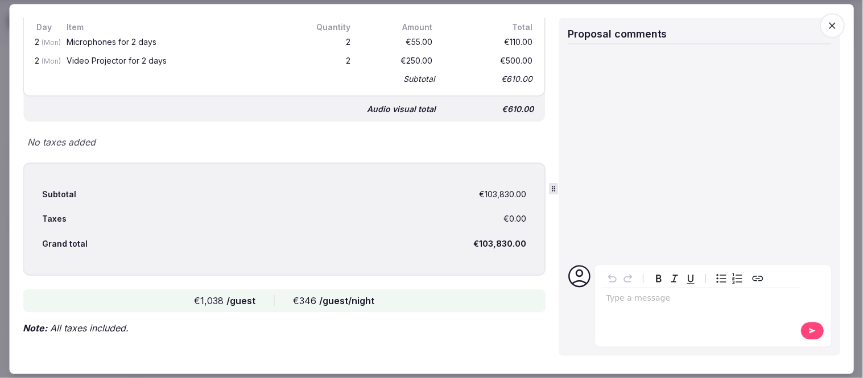
click at [834, 23] on icon "button" at bounding box center [832, 25] width 11 height 11
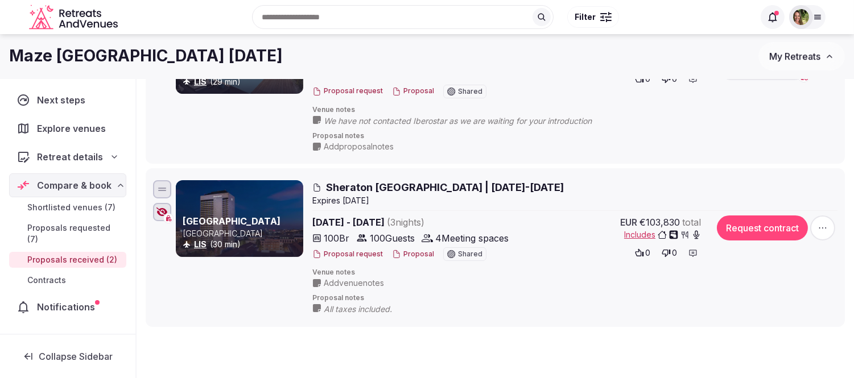
scroll to position [7, 0]
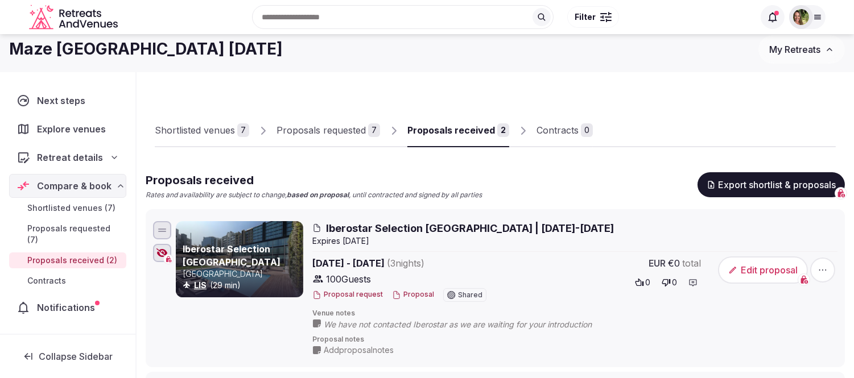
click at [327, 134] on div "Proposals requested" at bounding box center [321, 130] width 89 height 14
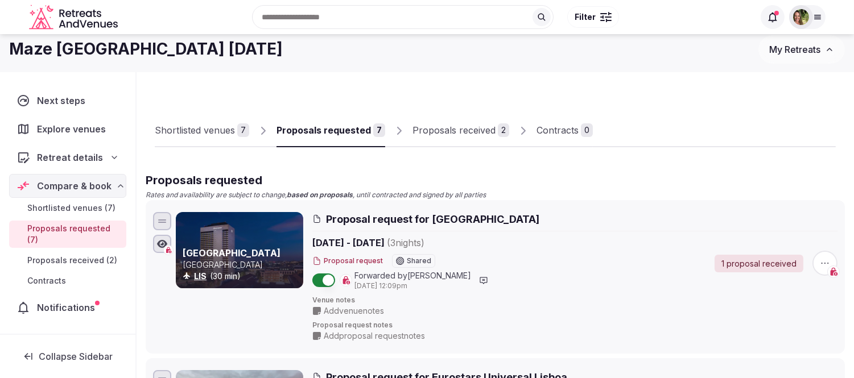
click at [336, 129] on div "Proposals requested" at bounding box center [324, 130] width 94 height 14
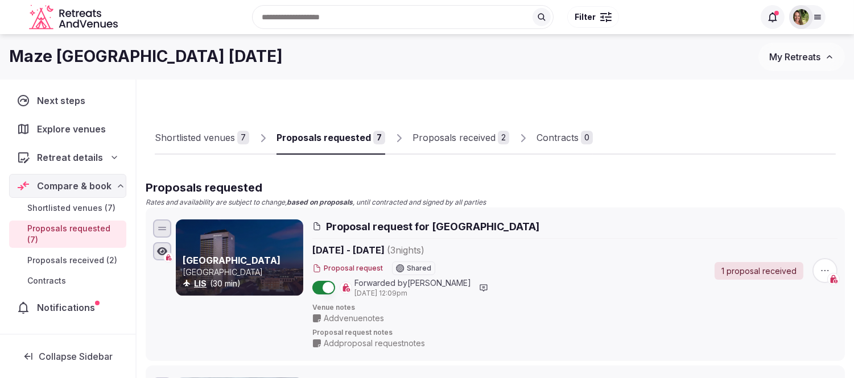
click at [333, 138] on div "Proposals requested" at bounding box center [324, 138] width 94 height 14
click at [794, 60] on span "My Retreats" at bounding box center [794, 56] width 51 height 11
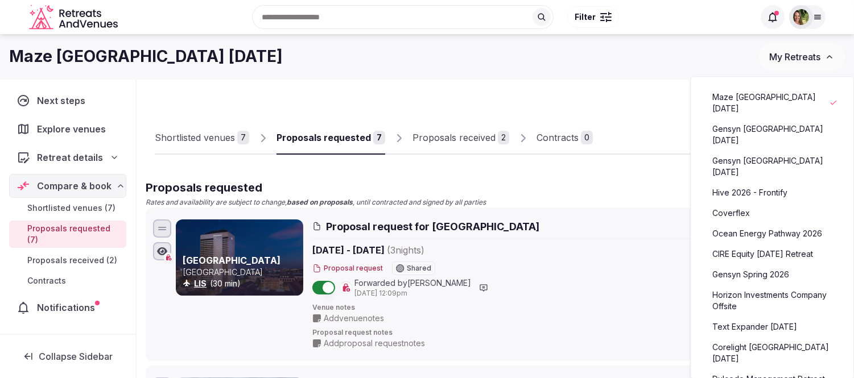
scroll to position [190, 0]
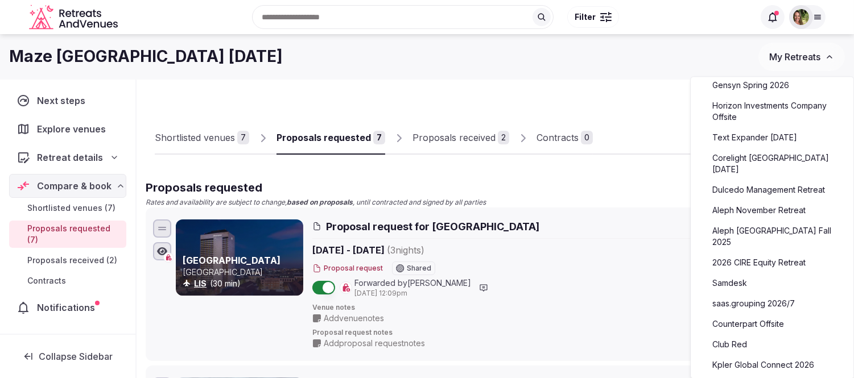
click at [753, 201] on link "Aleph November Retreat" at bounding box center [772, 210] width 140 height 18
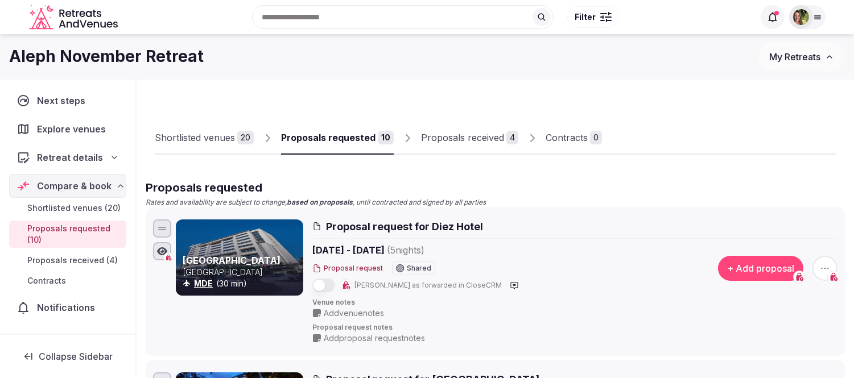
click at [459, 141] on div "Proposals received" at bounding box center [462, 138] width 83 height 14
